Goal: Task Accomplishment & Management: Manage account settings

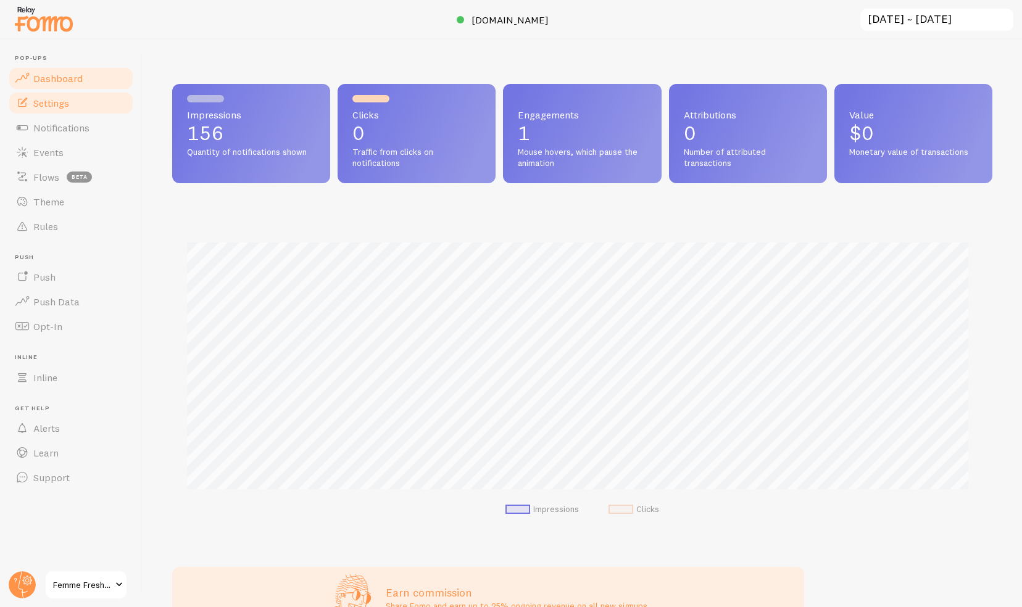
click at [109, 102] on link "Settings" at bounding box center [70, 103] width 127 height 25
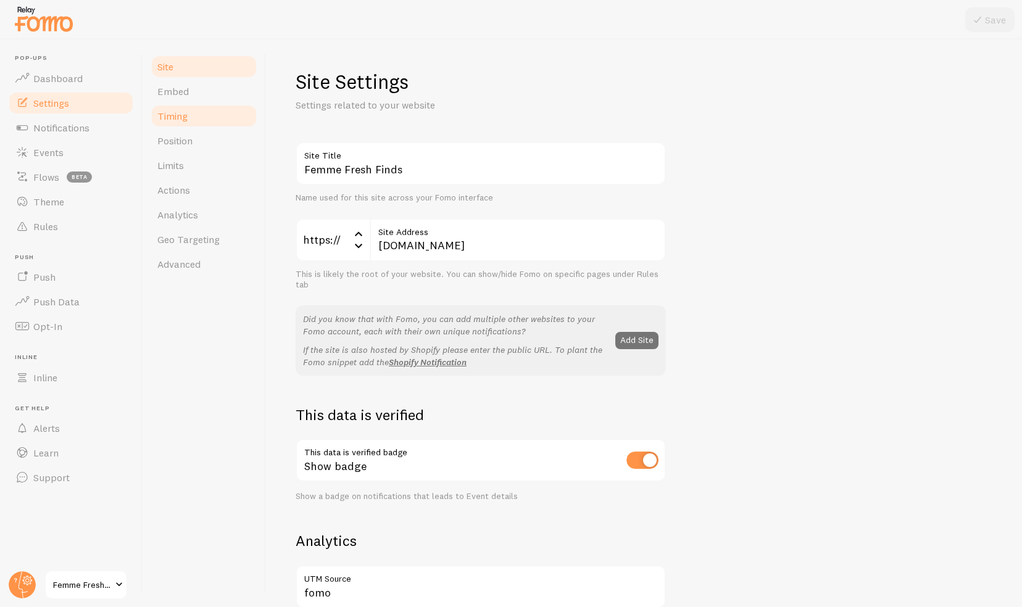
click at [190, 114] on link "Timing" at bounding box center [204, 116] width 108 height 25
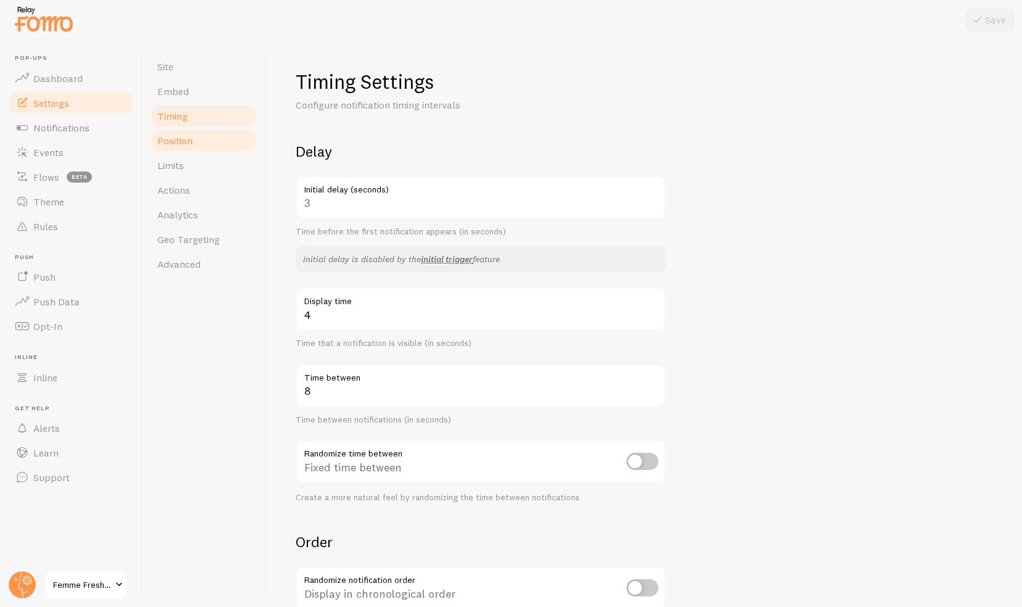
click at [186, 128] on link "Position" at bounding box center [204, 140] width 108 height 25
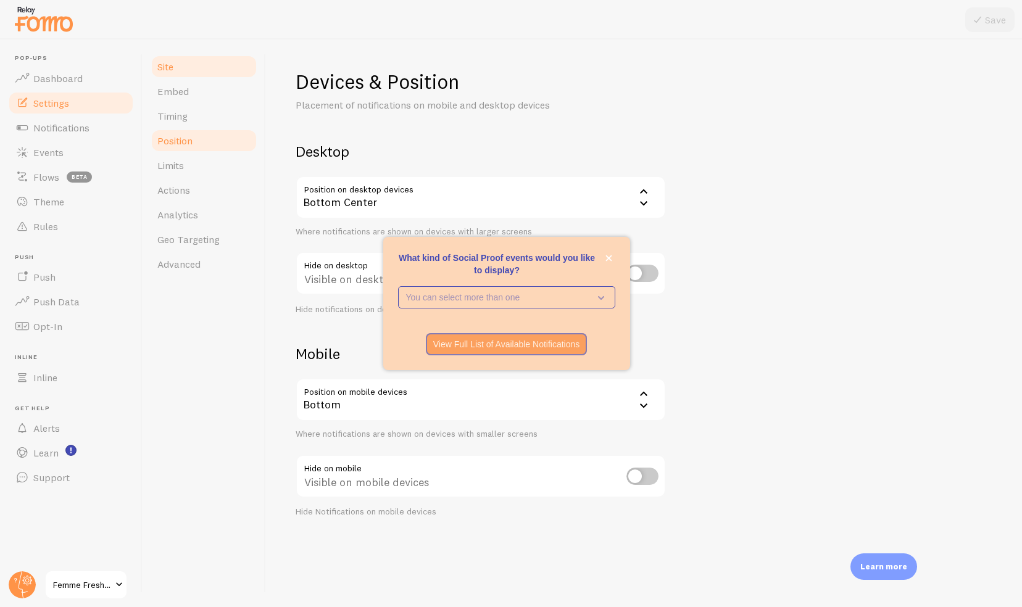
click at [157, 68] on span "Site" at bounding box center [165, 66] width 16 height 12
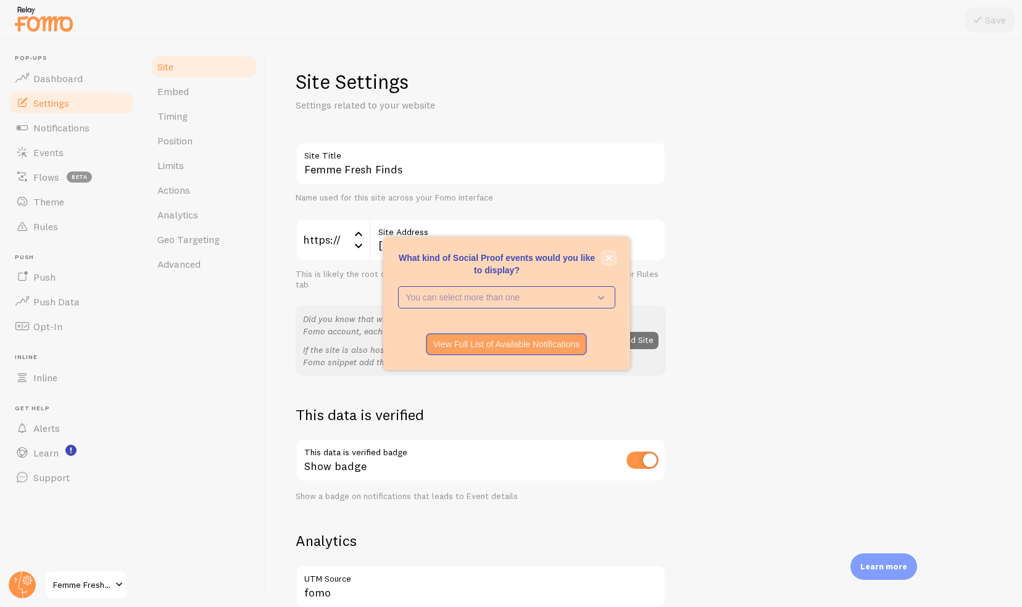
click at [610, 256] on icon "close," at bounding box center [609, 258] width 7 height 7
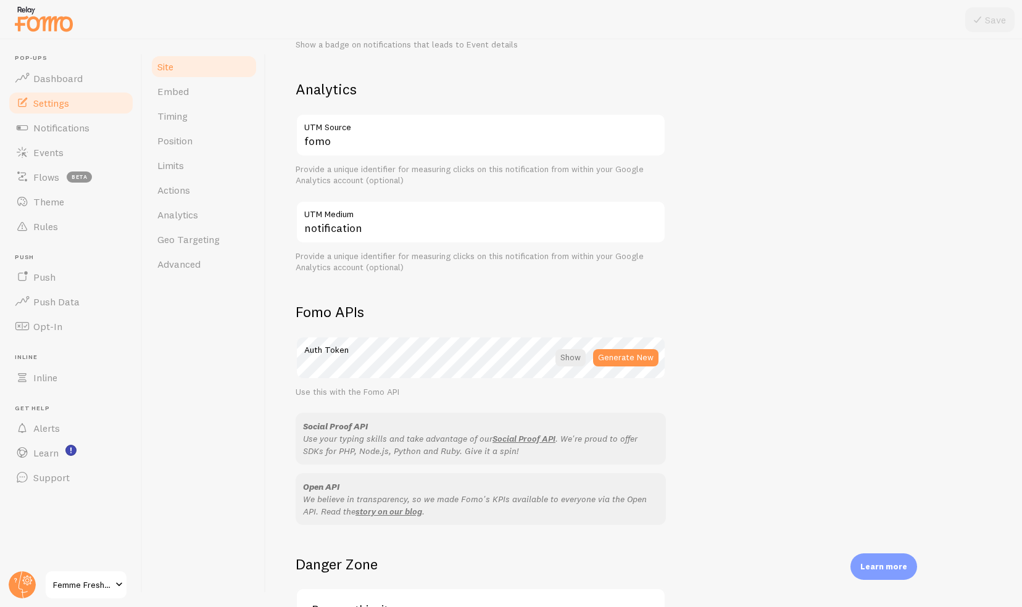
scroll to position [467, 0]
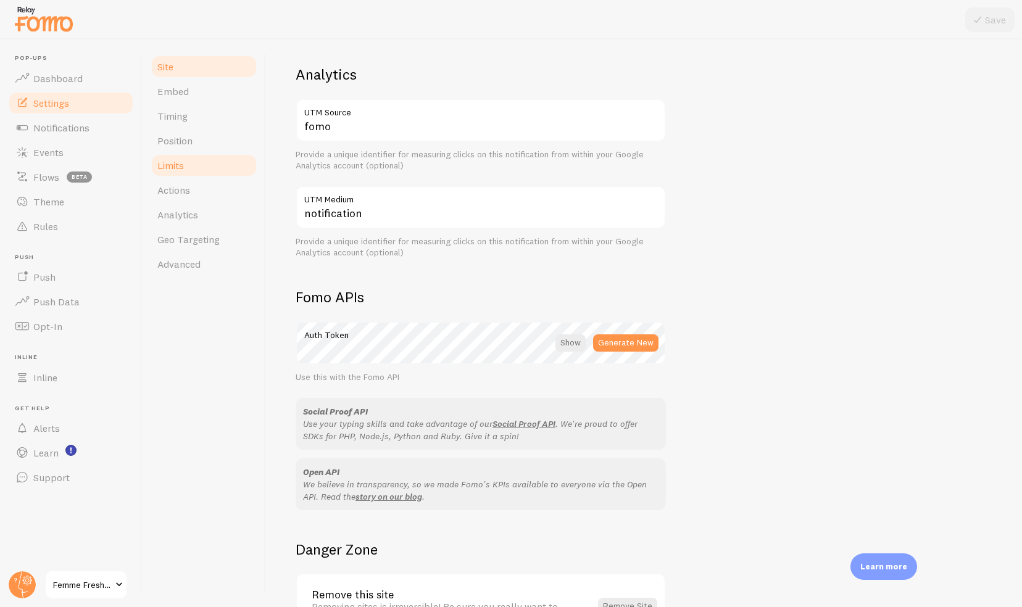
click at [186, 157] on link "Limits" at bounding box center [204, 165] width 108 height 25
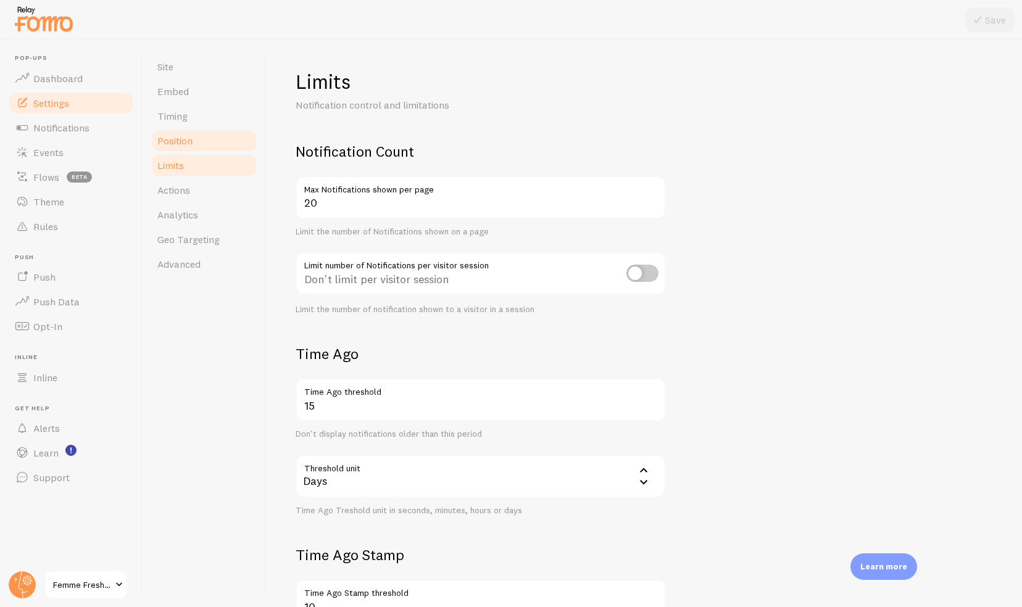
click at [176, 134] on link "Position" at bounding box center [204, 140] width 108 height 25
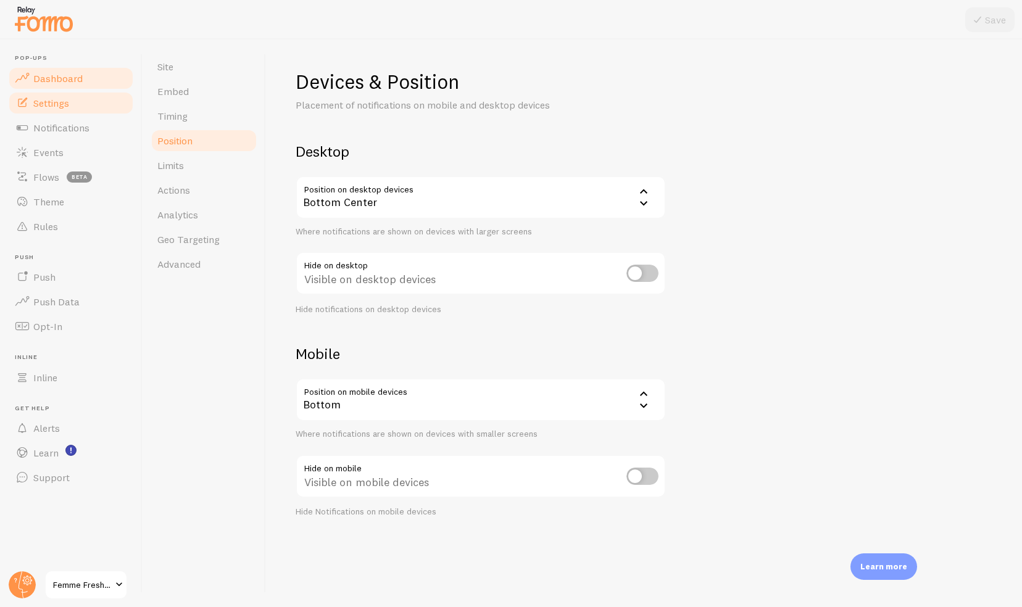
click at [75, 81] on span "Dashboard" at bounding box center [57, 78] width 49 height 12
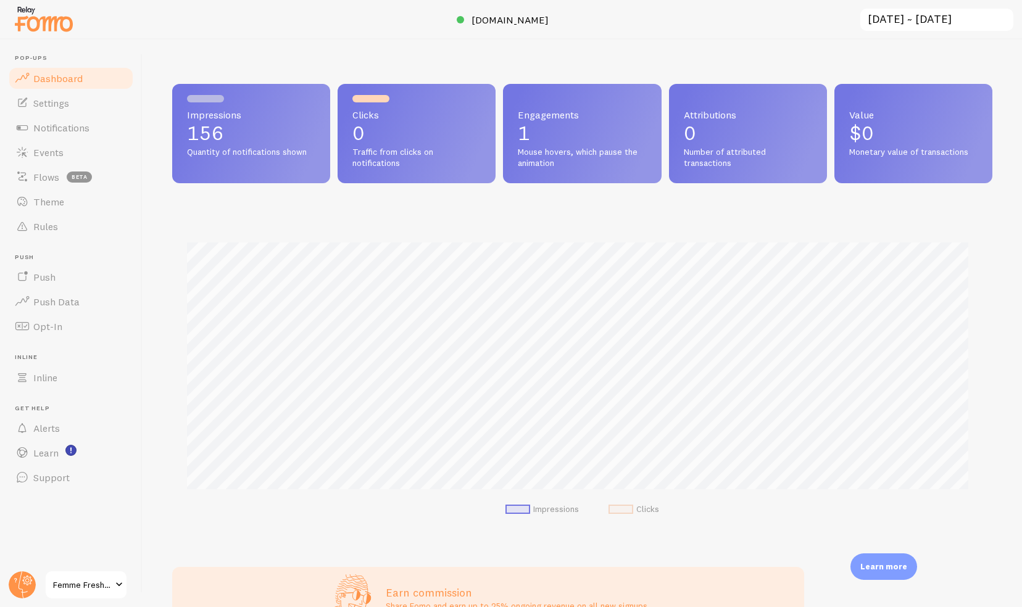
scroll to position [325, 811]
click at [106, 120] on link "Notifications" at bounding box center [70, 127] width 127 height 25
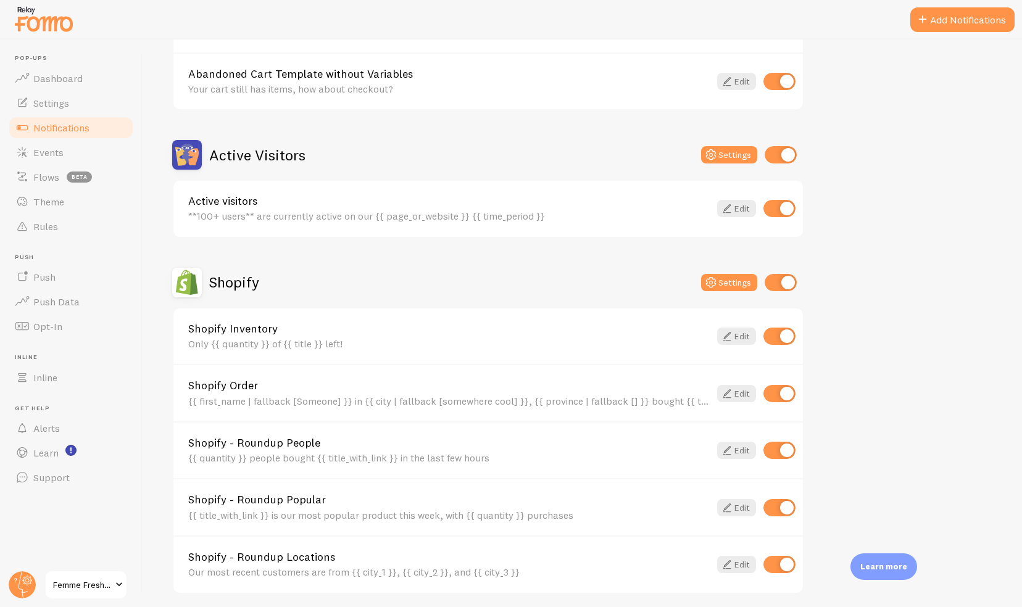
scroll to position [218, 0]
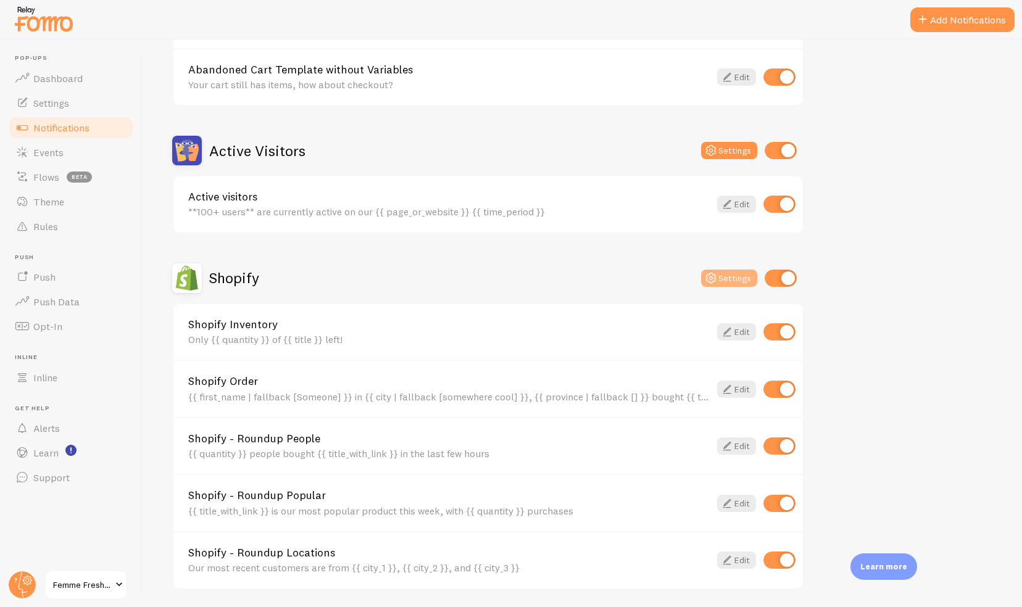
click at [735, 274] on button "Settings" at bounding box center [729, 278] width 56 height 17
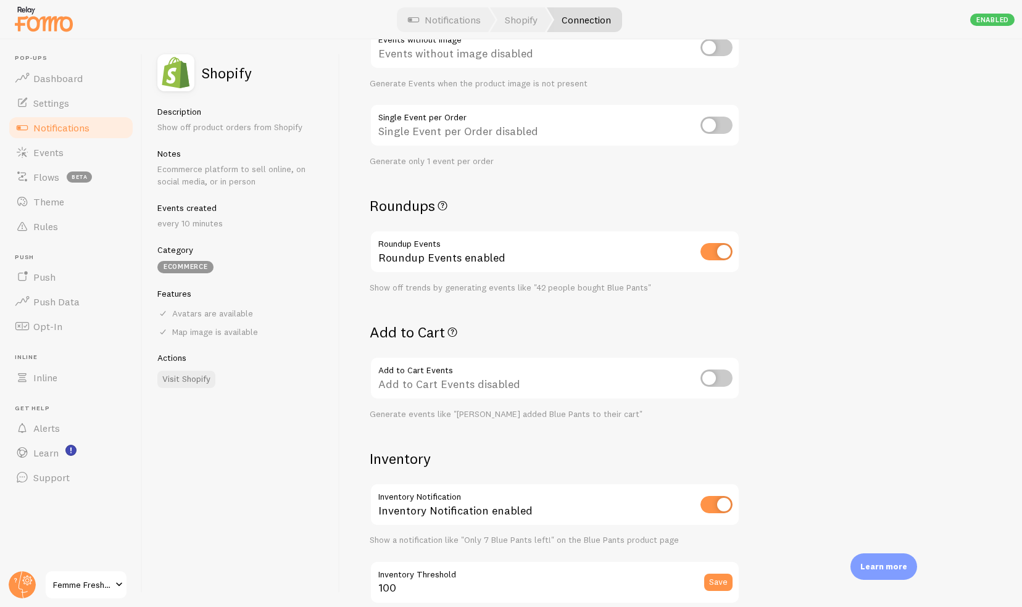
scroll to position [295, 0]
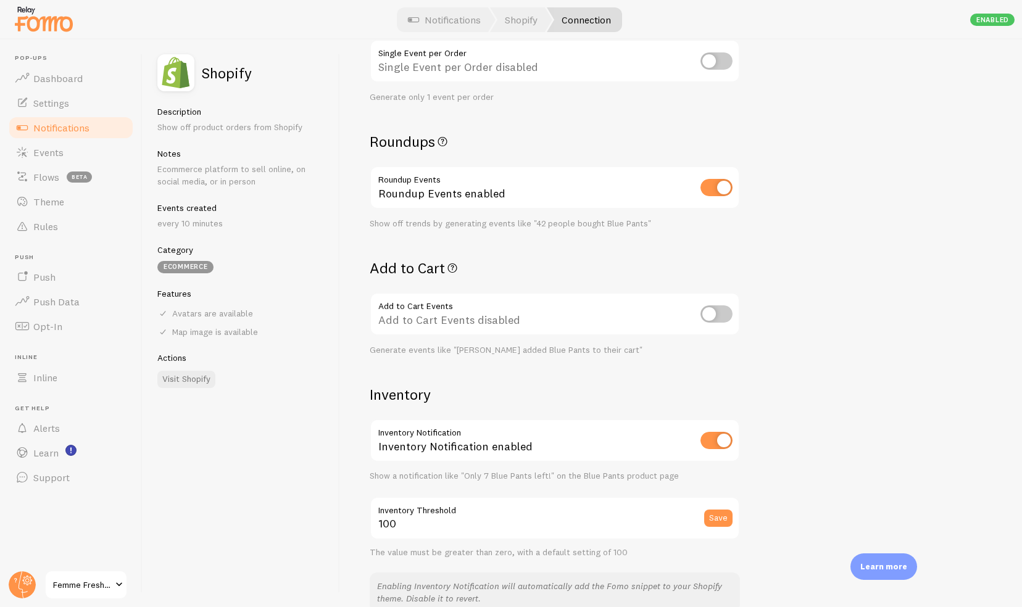
click at [715, 317] on input "checkbox" at bounding box center [717, 314] width 32 height 17
checkbox input "true"
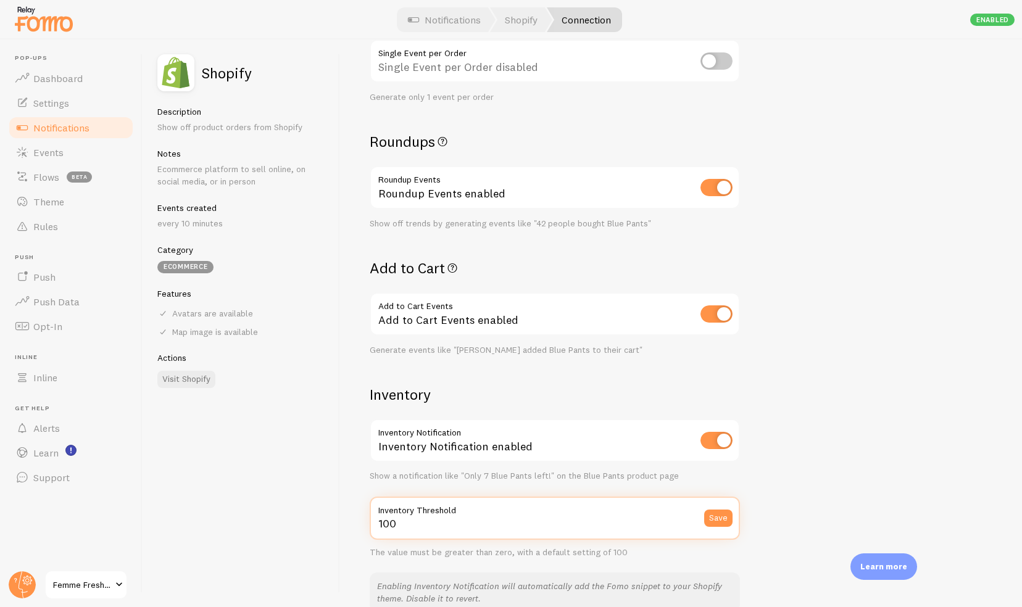
click at [445, 527] on input "100" at bounding box center [555, 518] width 370 height 43
drag, startPoint x: 445, startPoint y: 527, endPoint x: 358, endPoint y: 525, distance: 87.1
click at [358, 525] on div "Settings Connection Connection enabled Disabled Connections won't create new Ev…" at bounding box center [681, 324] width 682 height 568
type input "2"
click at [809, 434] on div "Settings Connection Connection enabled Disabled Connections won't create new Ev…" at bounding box center [681, 324] width 682 height 568
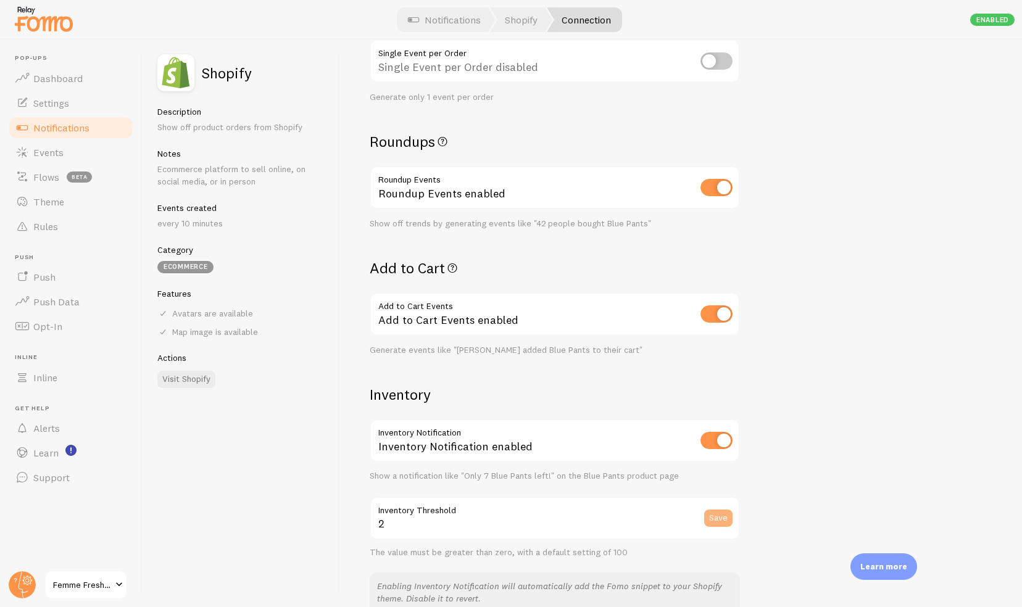
click at [726, 517] on button "Save" at bounding box center [718, 518] width 28 height 17
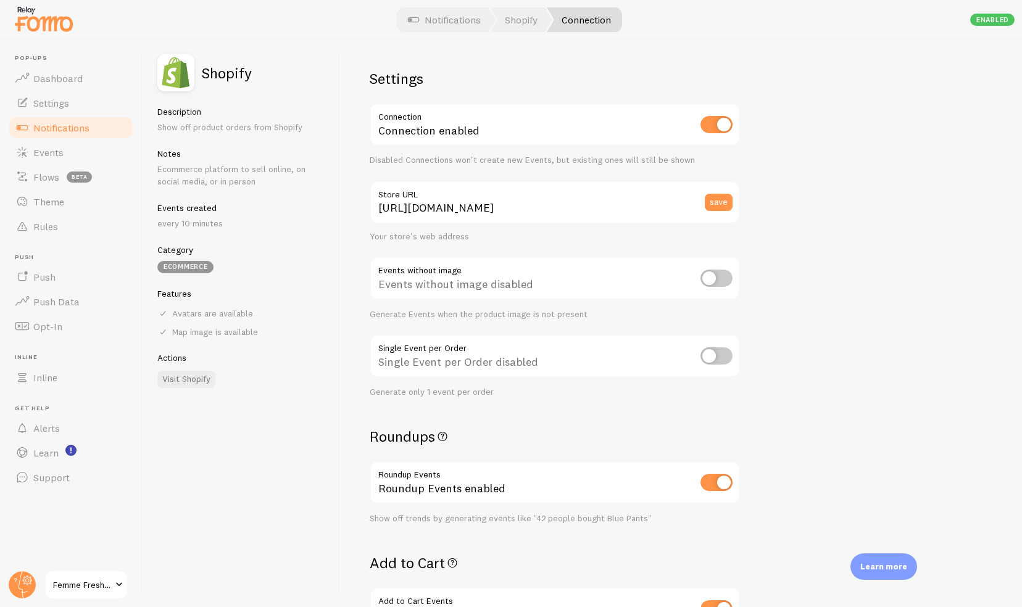
scroll to position [4, 0]
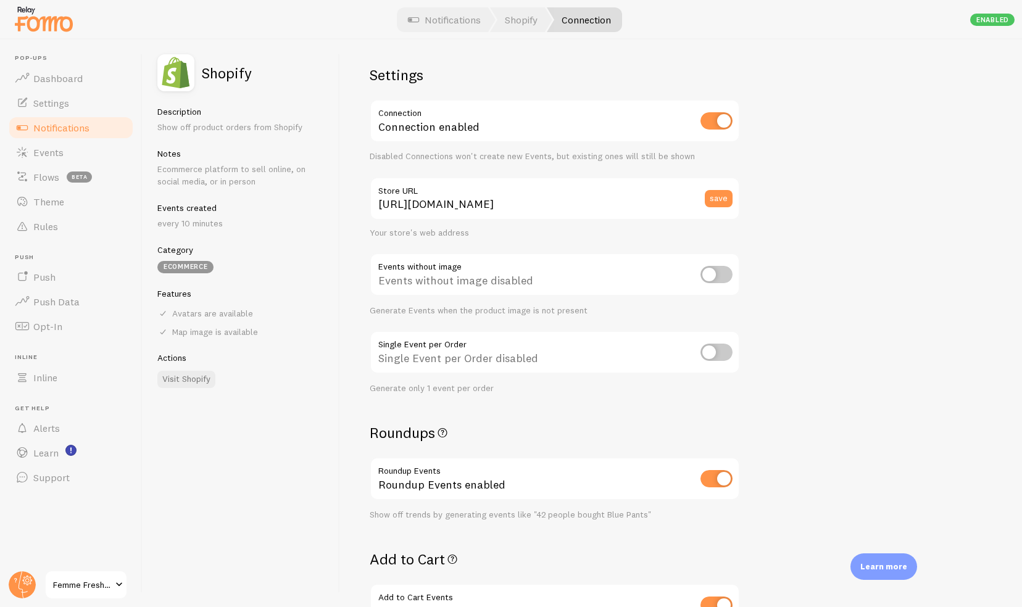
click at [723, 278] on input "checkbox" at bounding box center [717, 274] width 32 height 17
checkbox input "true"
click at [726, 351] on input "checkbox" at bounding box center [717, 352] width 32 height 17
checkbox input "true"
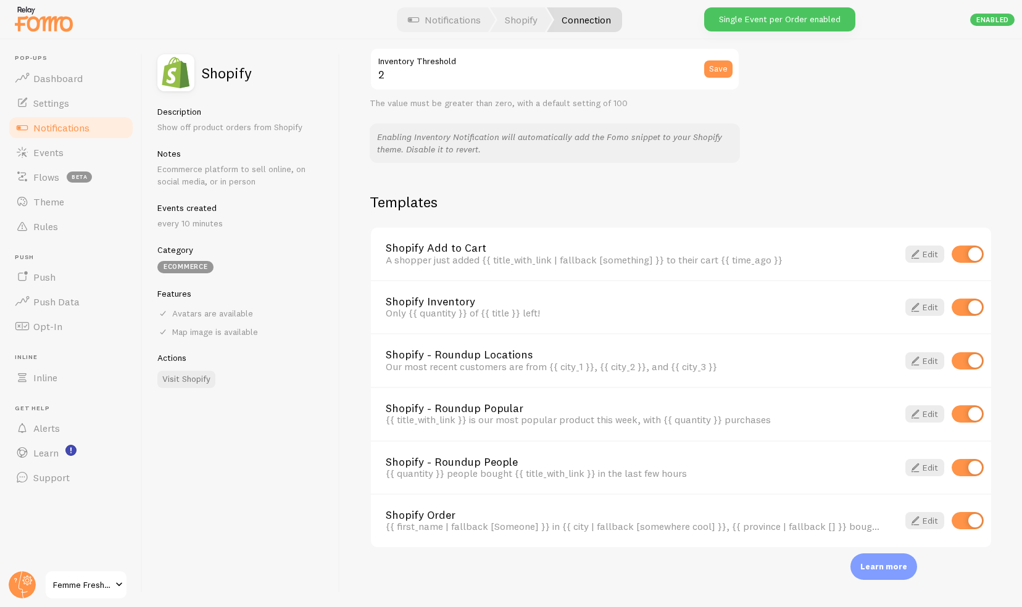
scroll to position [0, 0]
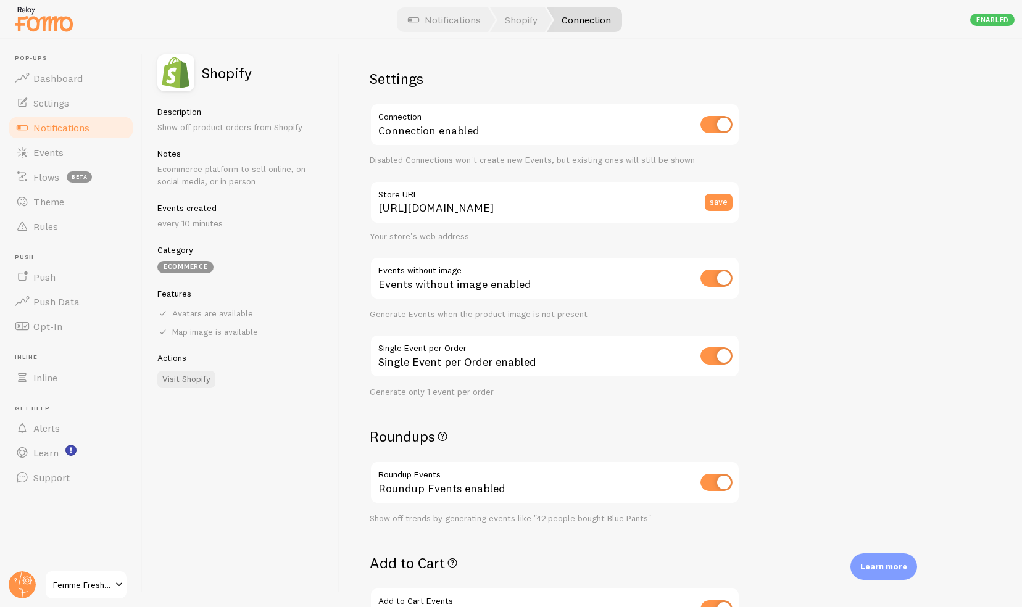
click at [71, 128] on span "Notifications" at bounding box center [61, 128] width 56 height 12
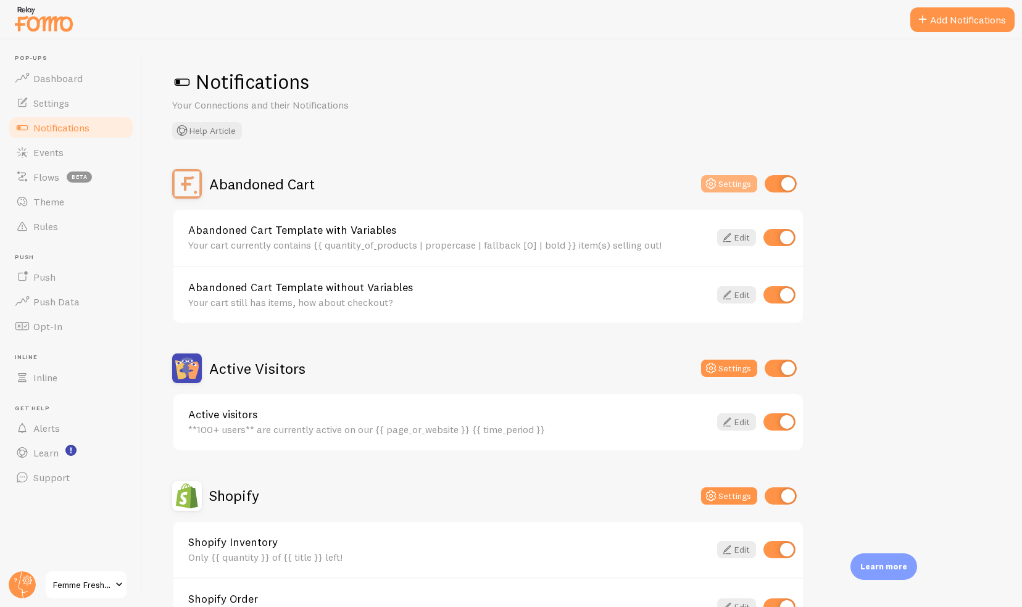
click at [719, 190] on icon at bounding box center [711, 184] width 15 height 15
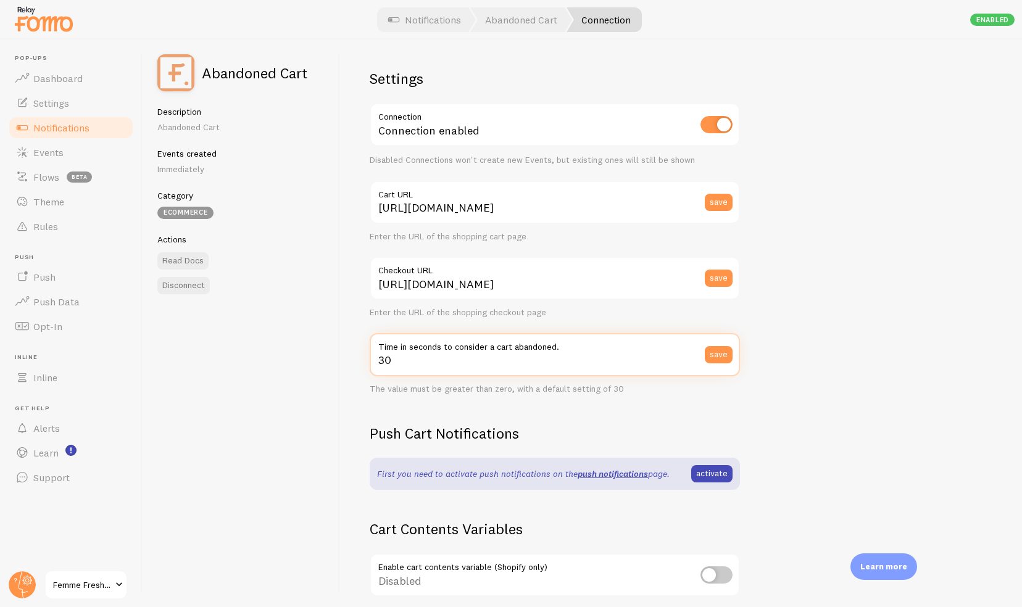
drag, startPoint x: 404, startPoint y: 359, endPoint x: 375, endPoint y: 352, distance: 29.3
click at [375, 352] on div "30 Time in seconds to consider a cart abandoned. save" at bounding box center [555, 354] width 370 height 43
drag, startPoint x: 400, startPoint y: 365, endPoint x: 357, endPoint y: 357, distance: 43.8
click at [357, 357] on div "Settings Connection Connection enabled Disabled Connections won't create new Ev…" at bounding box center [681, 324] width 682 height 568
type input "30"
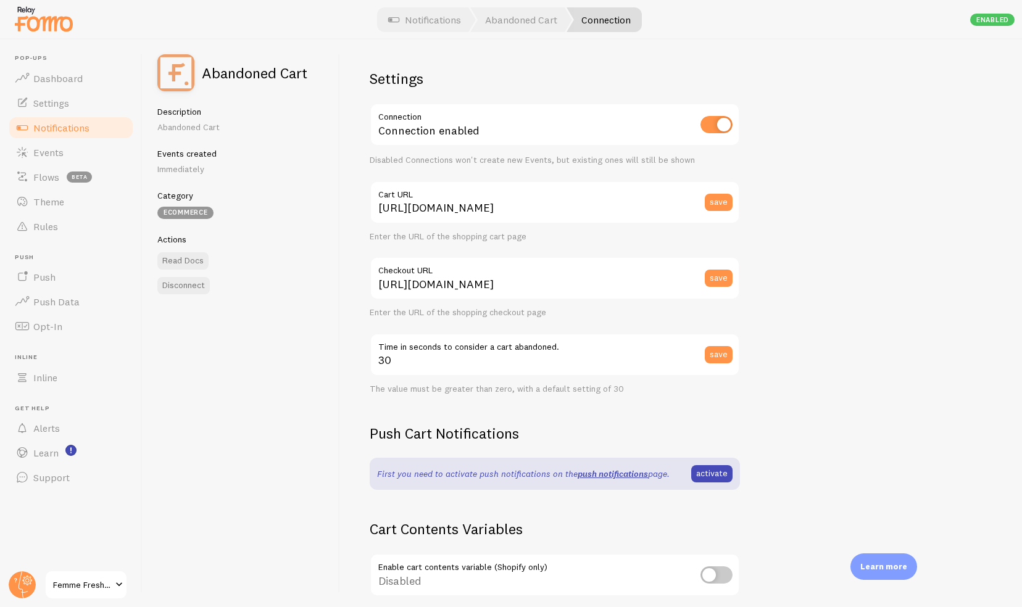
click at [939, 269] on div "Settings Connection Connection enabled Disabled Connections won't create new Ev…" at bounding box center [681, 324] width 682 height 568
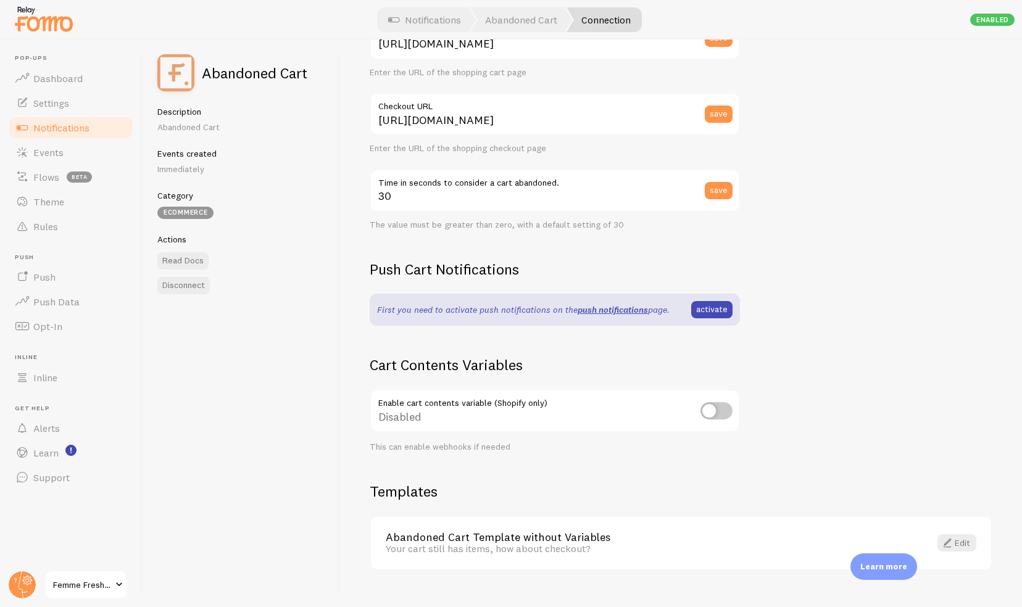
scroll to position [186, 0]
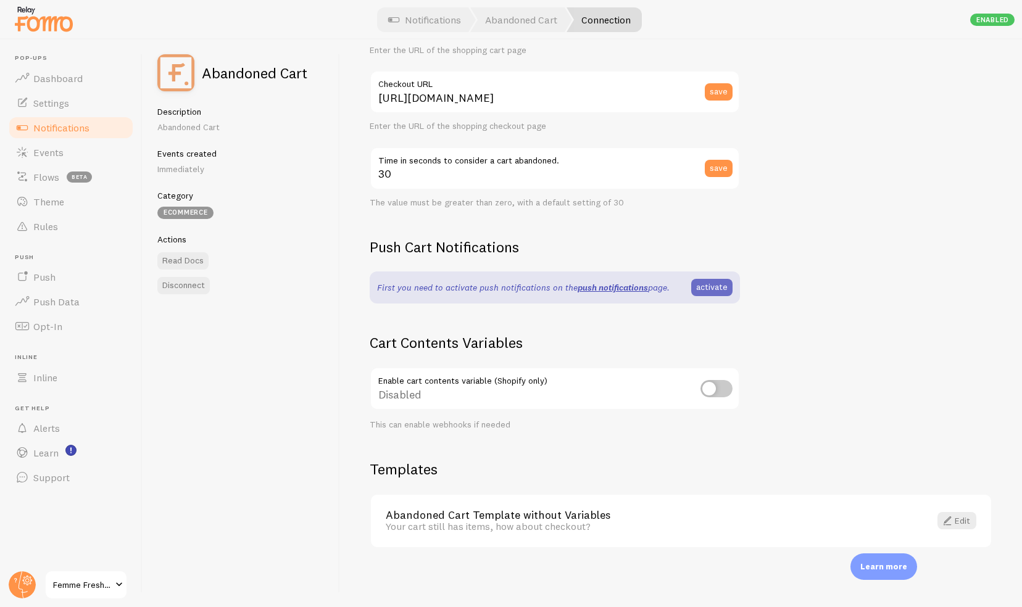
click at [714, 290] on link "activate" at bounding box center [711, 287] width 41 height 17
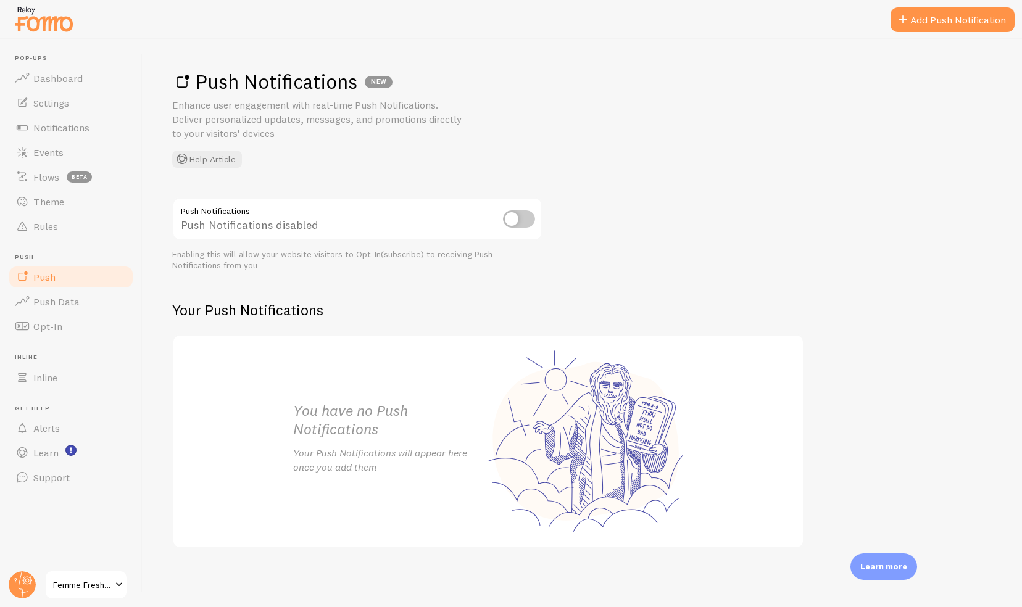
click at [520, 222] on input "checkbox" at bounding box center [519, 218] width 32 height 17
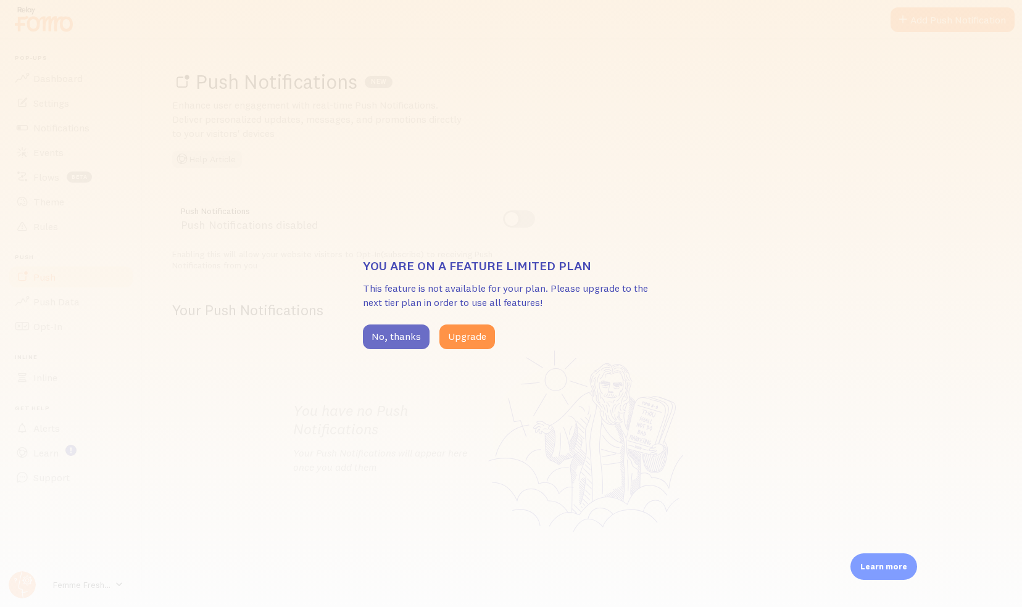
click at [409, 333] on button "No, thanks" at bounding box center [396, 337] width 67 height 25
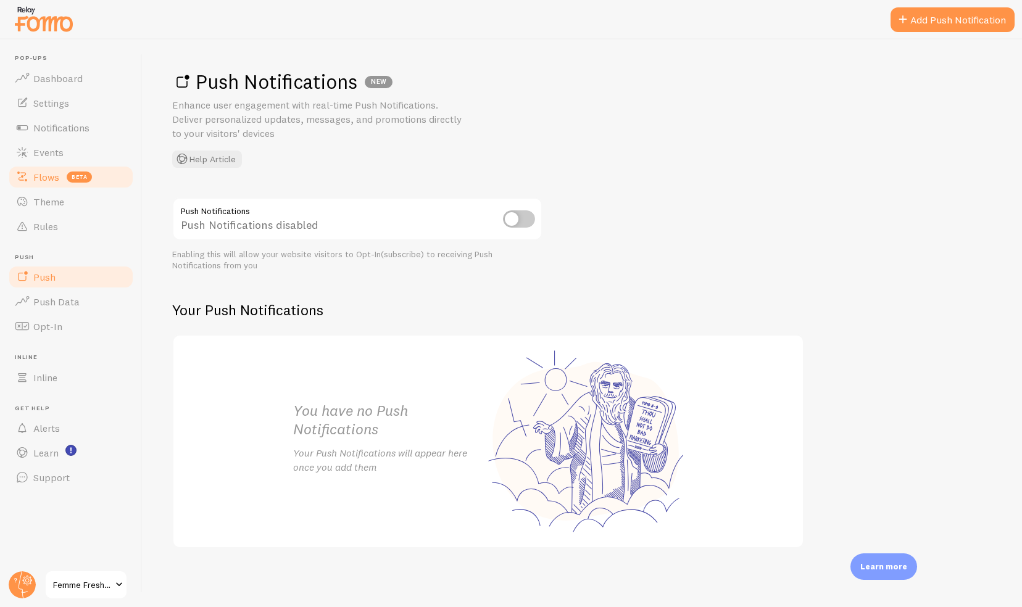
click at [60, 180] on link "Flows beta" at bounding box center [70, 177] width 127 height 25
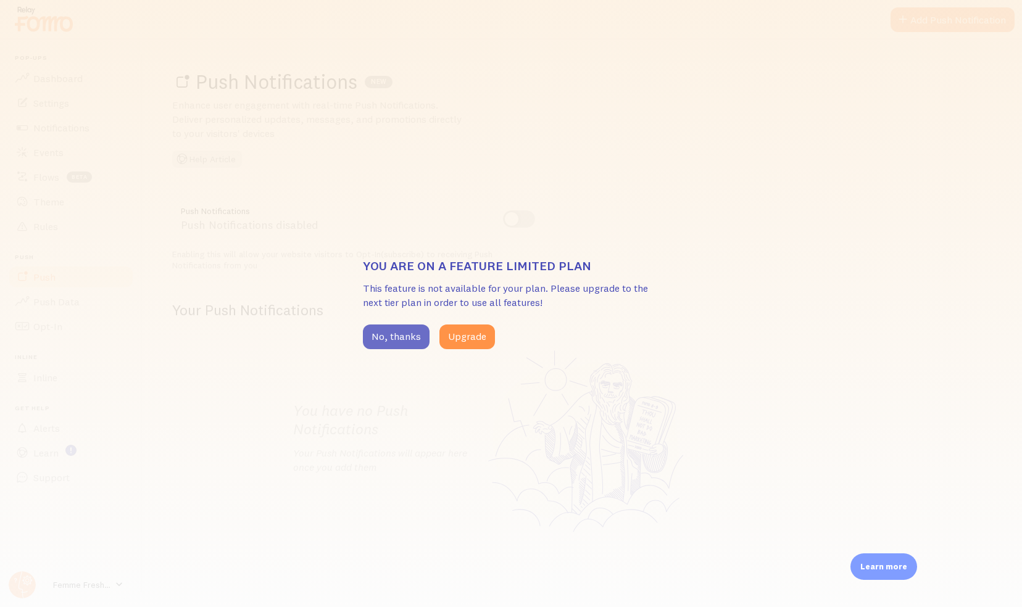
click at [387, 341] on button "No, thanks" at bounding box center [396, 337] width 67 height 25
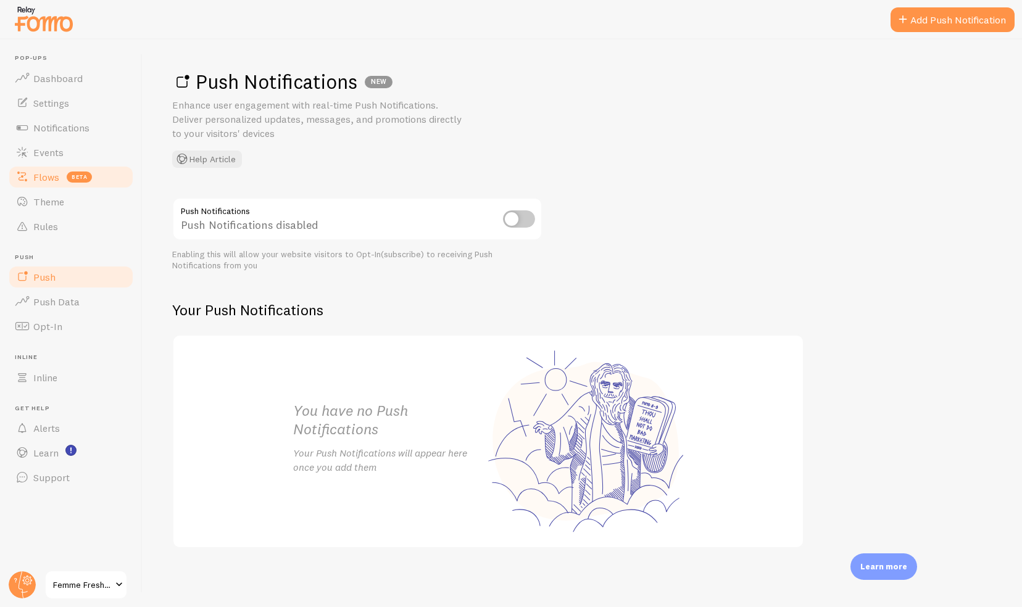
click at [50, 177] on span "Flows" at bounding box center [46, 177] width 26 height 12
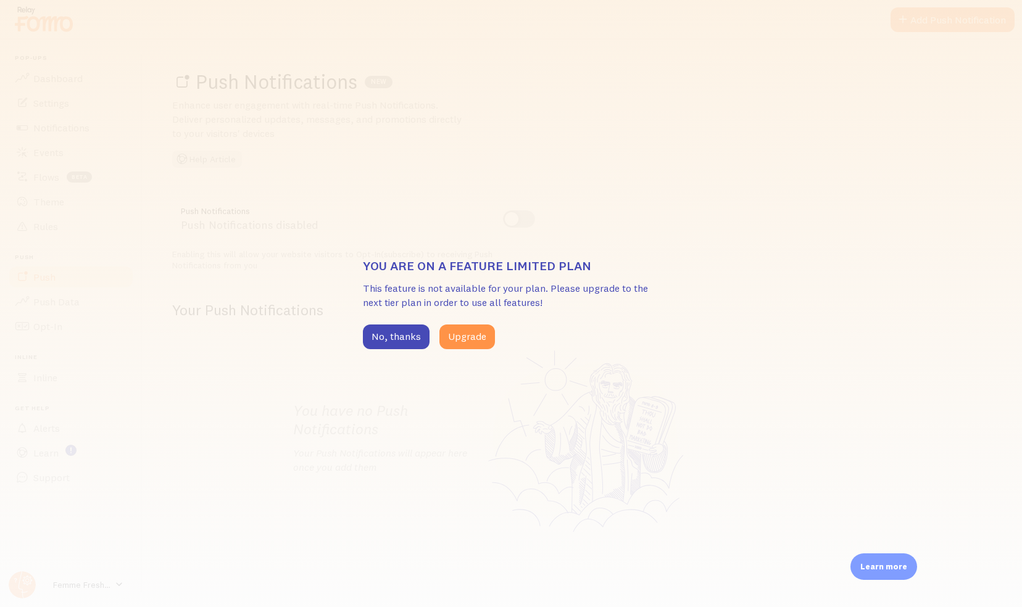
click at [282, 149] on div "You are on a feature limited plan This feature is not available for your plan. …" at bounding box center [511, 303] width 1022 height 607
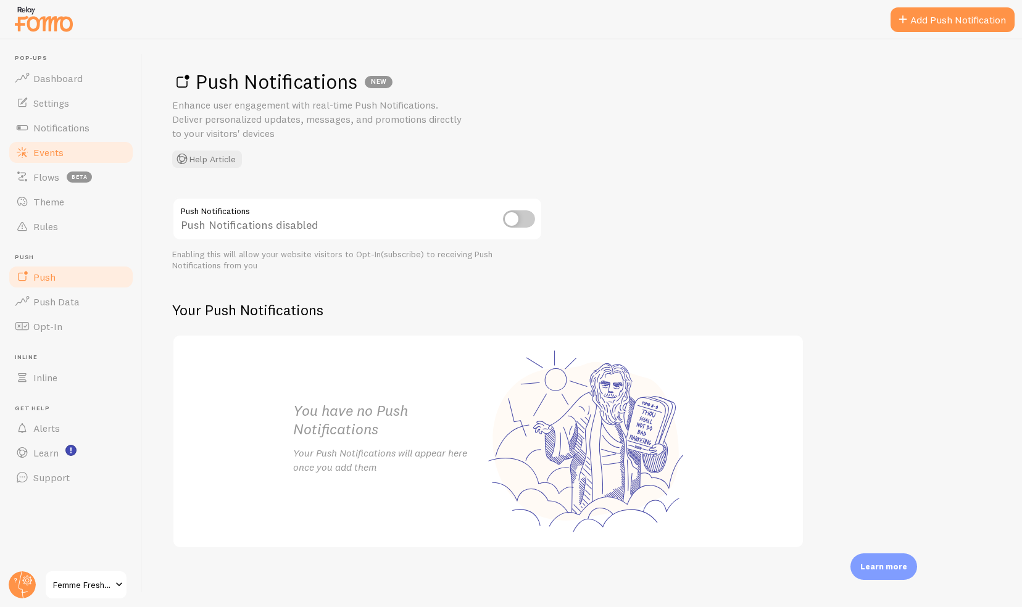
click at [65, 151] on link "Events" at bounding box center [70, 152] width 127 height 25
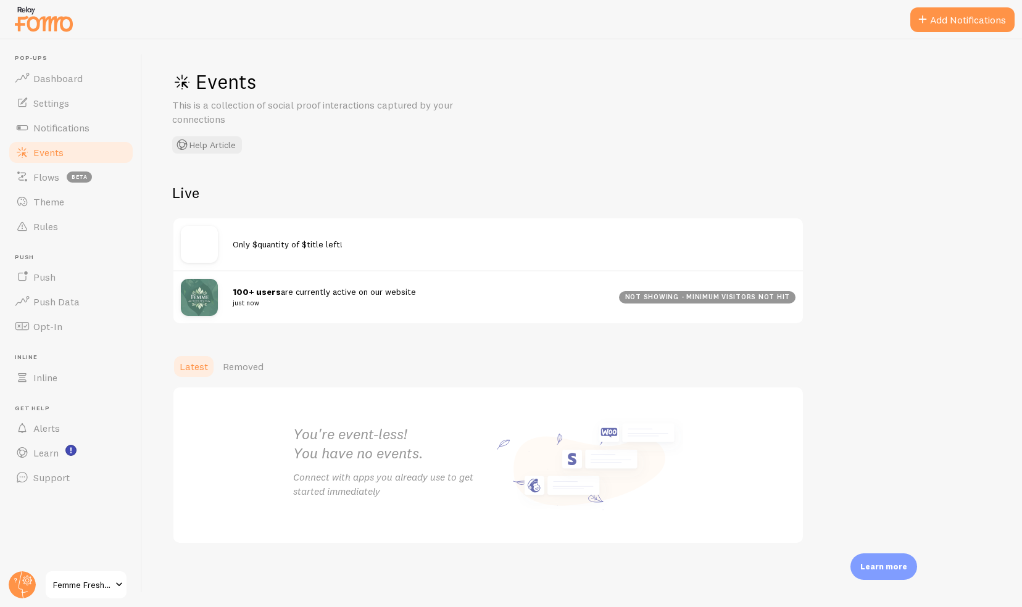
click at [268, 237] on div "Only $quantity of $title left!" at bounding box center [488, 245] width 630 height 52
click at [957, 22] on button "Add Notifications" at bounding box center [962, 19] width 104 height 25
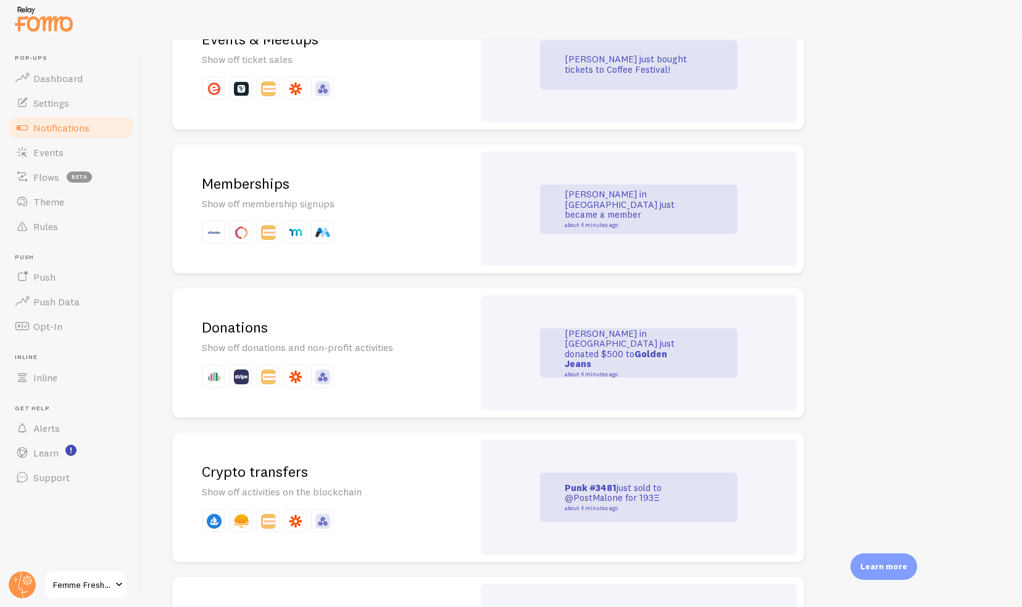
scroll to position [2262, 0]
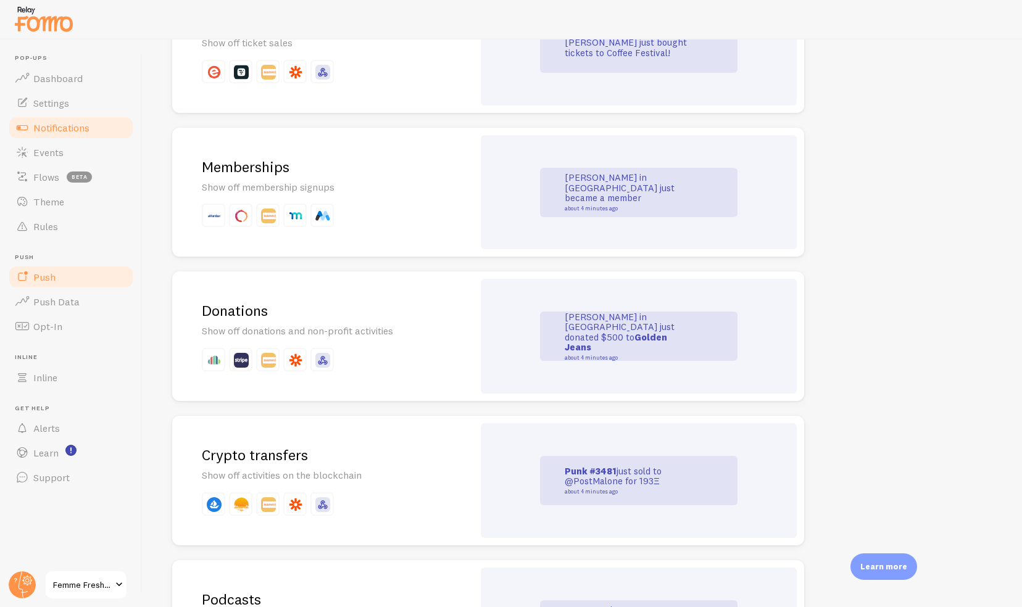
click at [54, 275] on span "Push" at bounding box center [44, 277] width 22 height 12
